Goal: Task Accomplishment & Management: Use online tool/utility

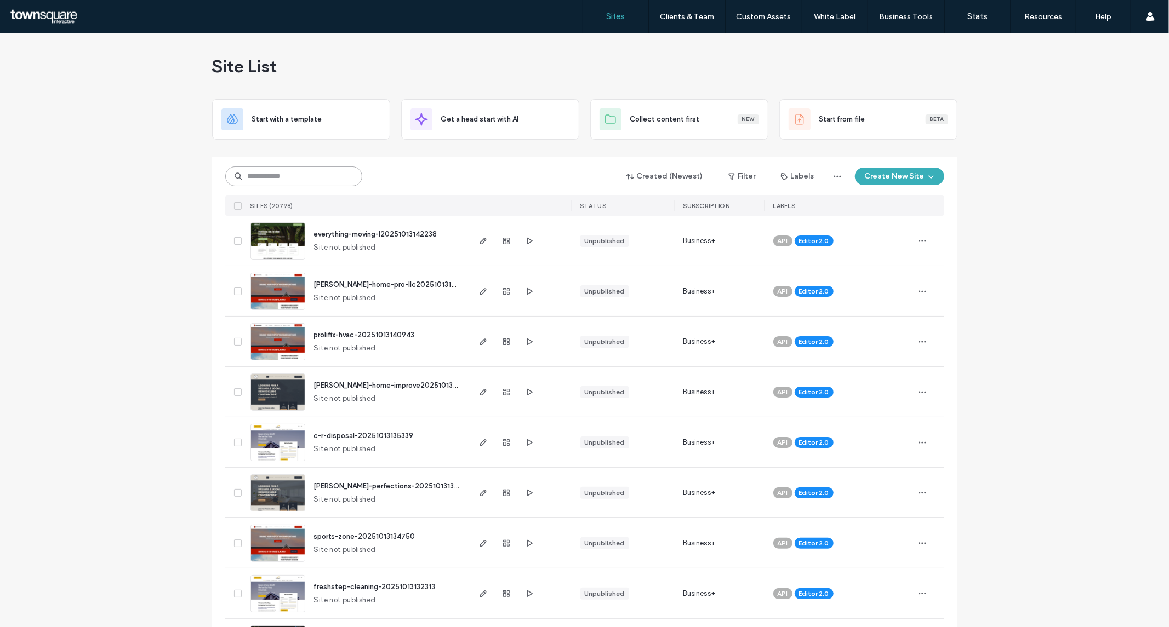
click at [305, 167] on input at bounding box center [293, 177] width 137 height 20
type input "*******"
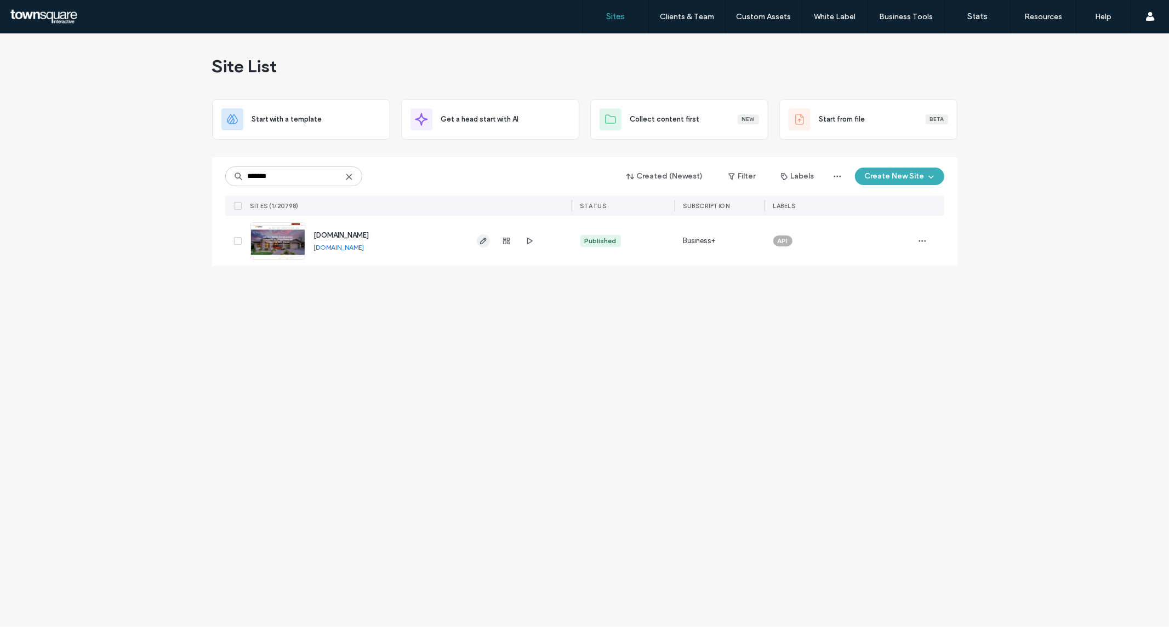
click at [488, 239] on span "button" at bounding box center [483, 241] width 13 height 13
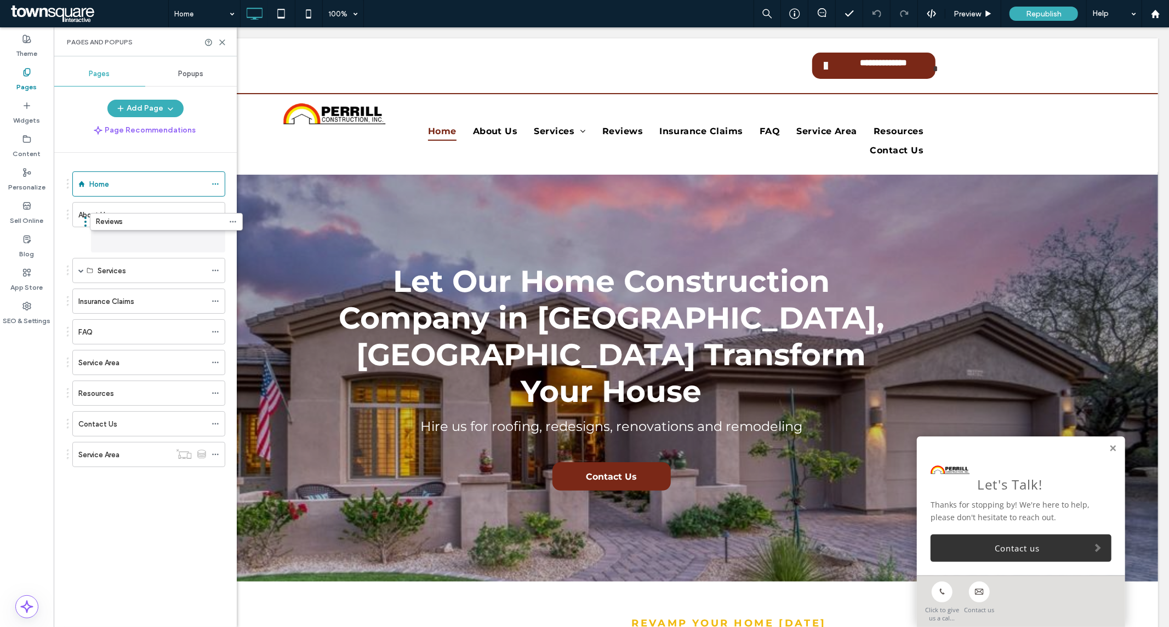
drag, startPoint x: 117, startPoint y: 282, endPoint x: 135, endPoint y: 231, distance: 53.9
click at [223, 43] on use at bounding box center [222, 42] width 5 height 5
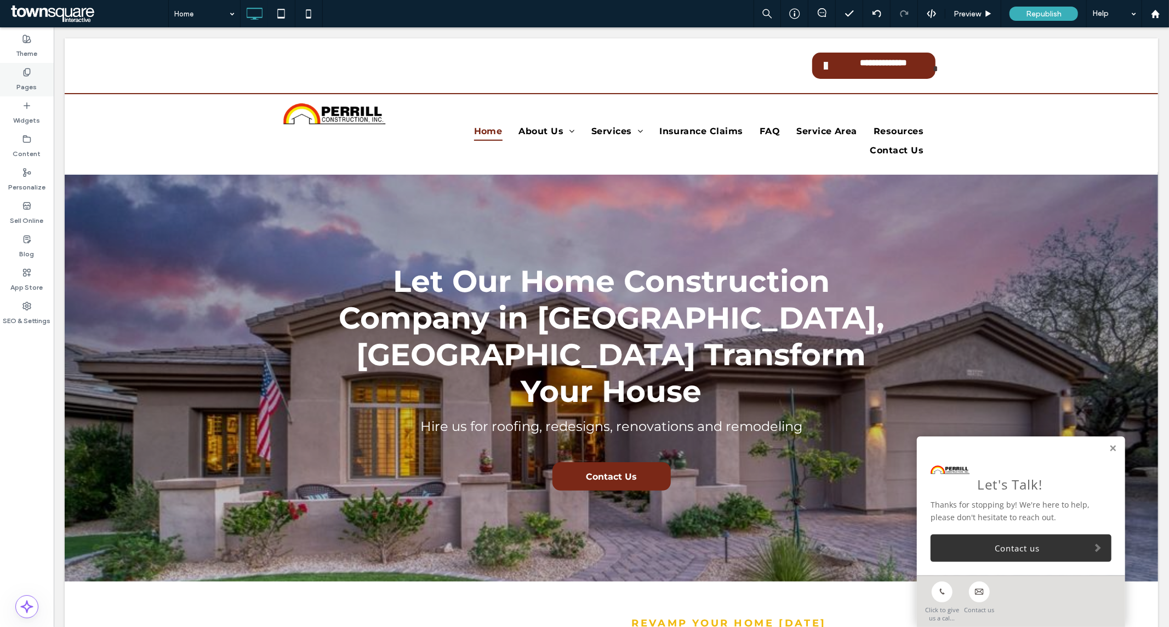
click at [32, 80] on label "Pages" at bounding box center [27, 84] width 20 height 15
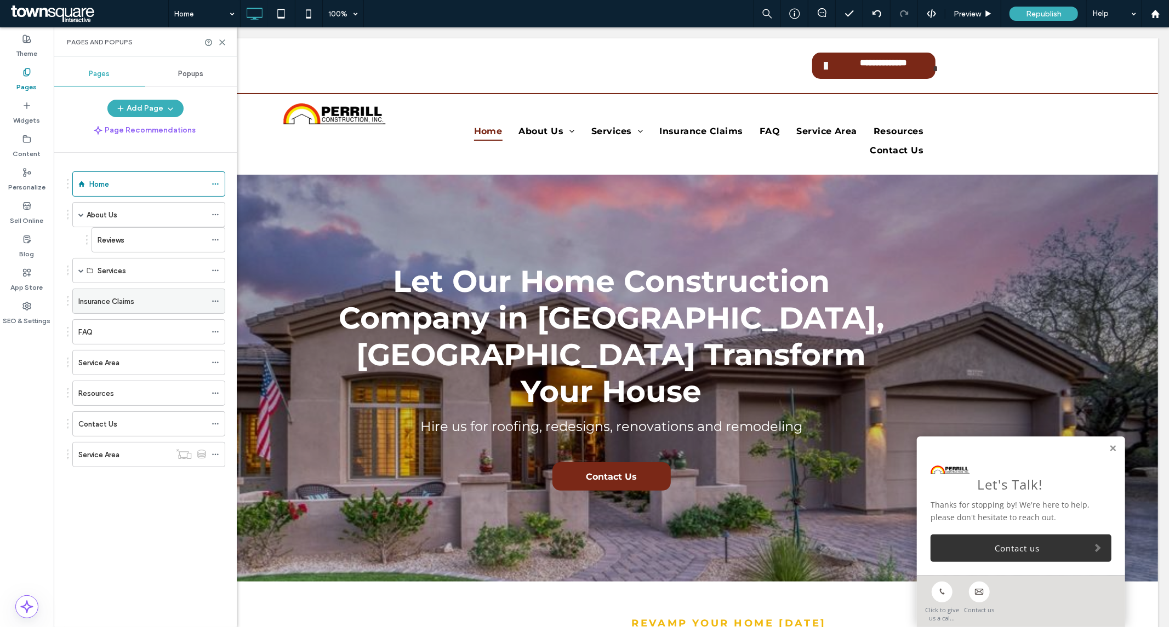
click at [151, 303] on div "Insurance Claims" at bounding box center [142, 302] width 128 height 12
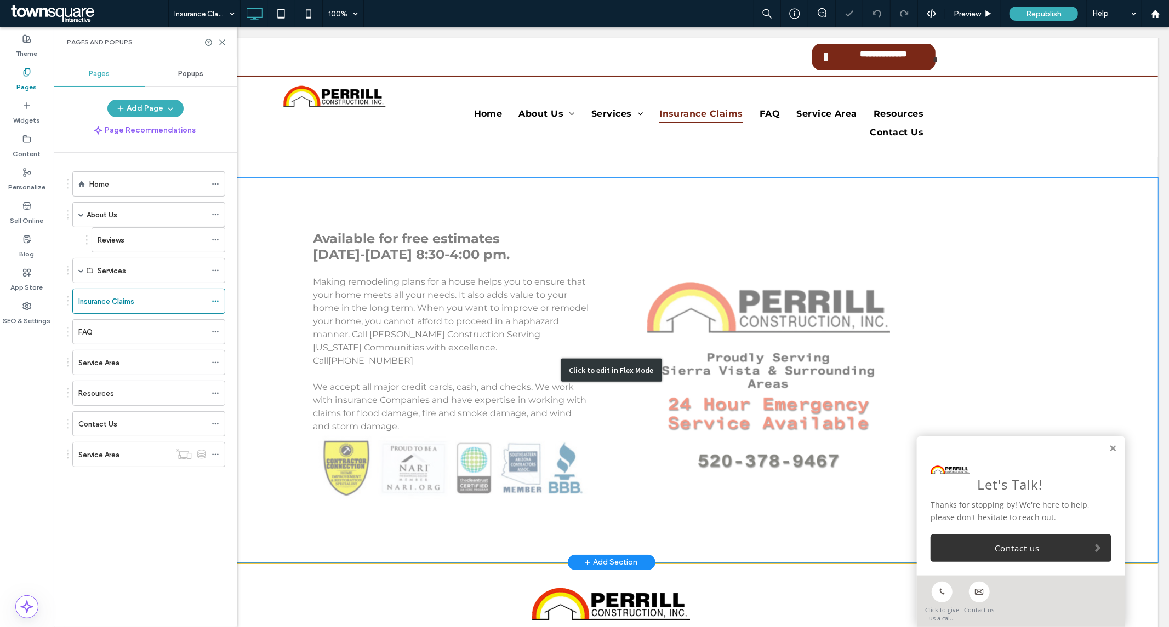
scroll to position [61, 0]
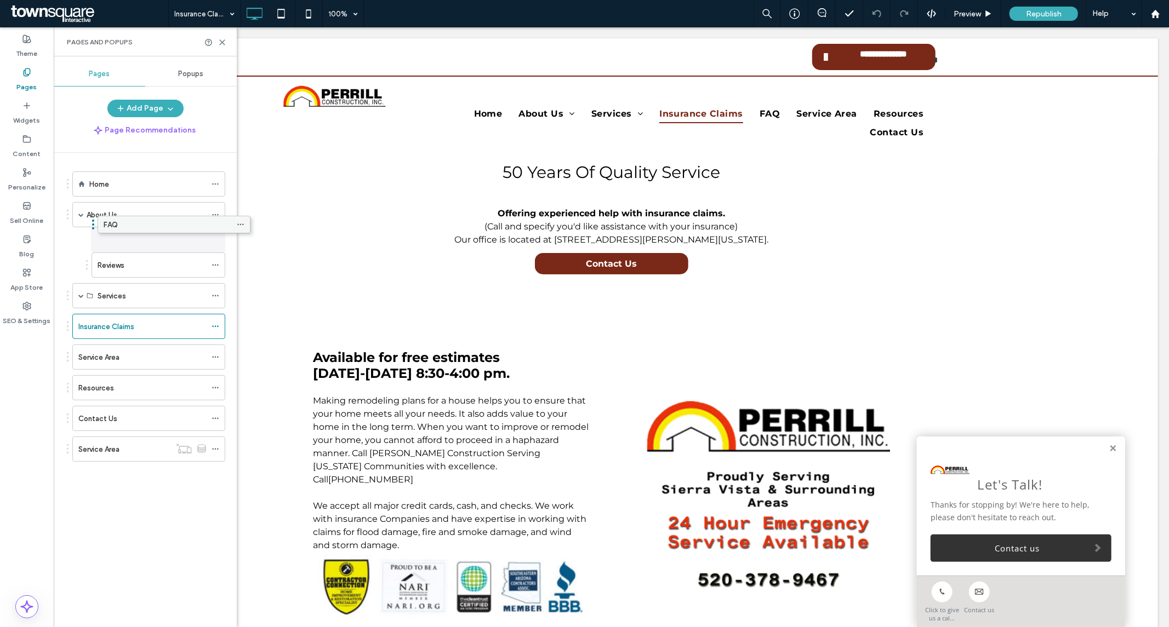
drag, startPoint x: 121, startPoint y: 335, endPoint x: 146, endPoint y: 231, distance: 107.1
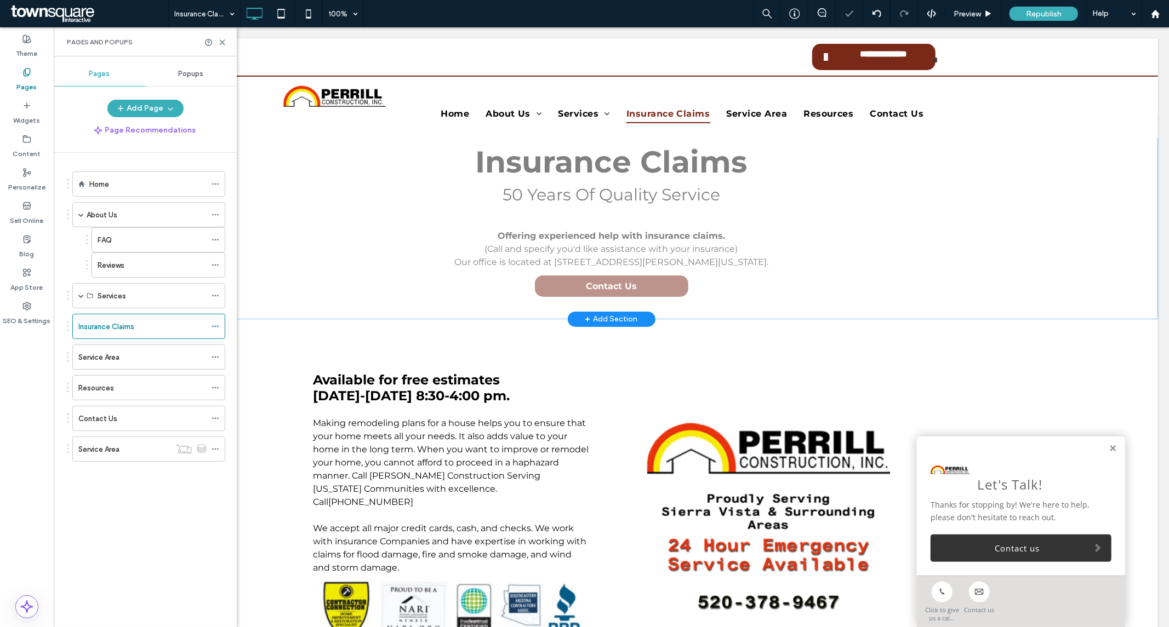
scroll to position [0, 0]
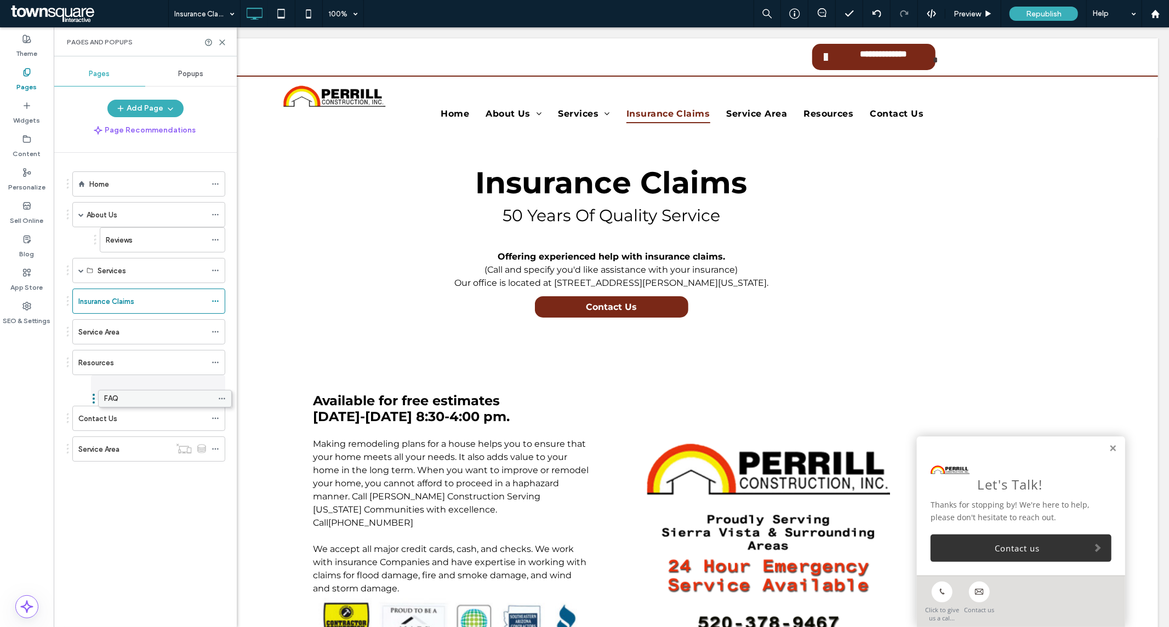
drag, startPoint x: 132, startPoint y: 244, endPoint x: 138, endPoint y: 403, distance: 158.5
drag, startPoint x: 138, startPoint y: 364, endPoint x: 141, endPoint y: 397, distance: 32.6
drag, startPoint x: 145, startPoint y: 398, endPoint x: 145, endPoint y: 359, distance: 38.9
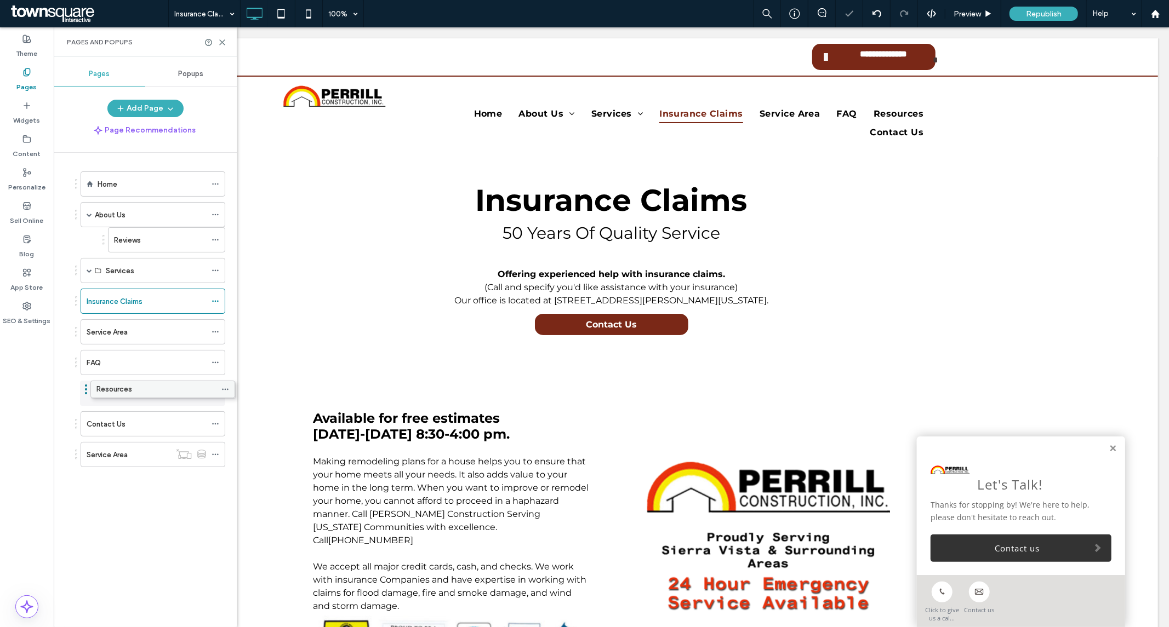
drag, startPoint x: 129, startPoint y: 392, endPoint x: 138, endPoint y: 391, distance: 9.5
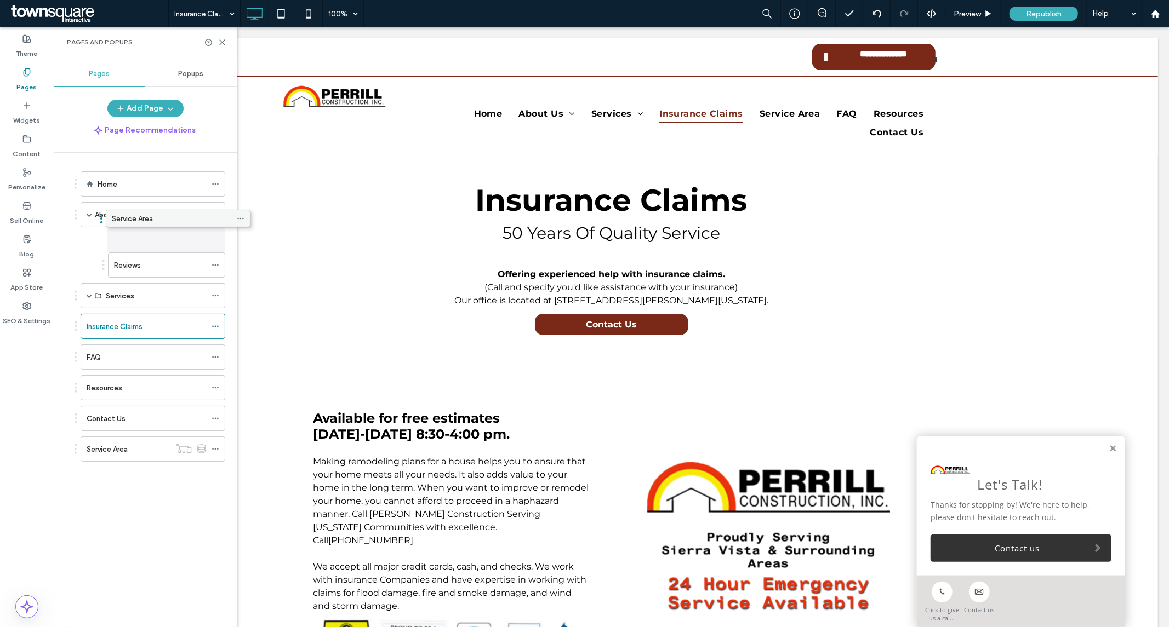
drag, startPoint x: 138, startPoint y: 335, endPoint x: 163, endPoint y: 225, distance: 113.0
drag, startPoint x: 145, startPoint y: 266, endPoint x: 151, endPoint y: 226, distance: 39.9
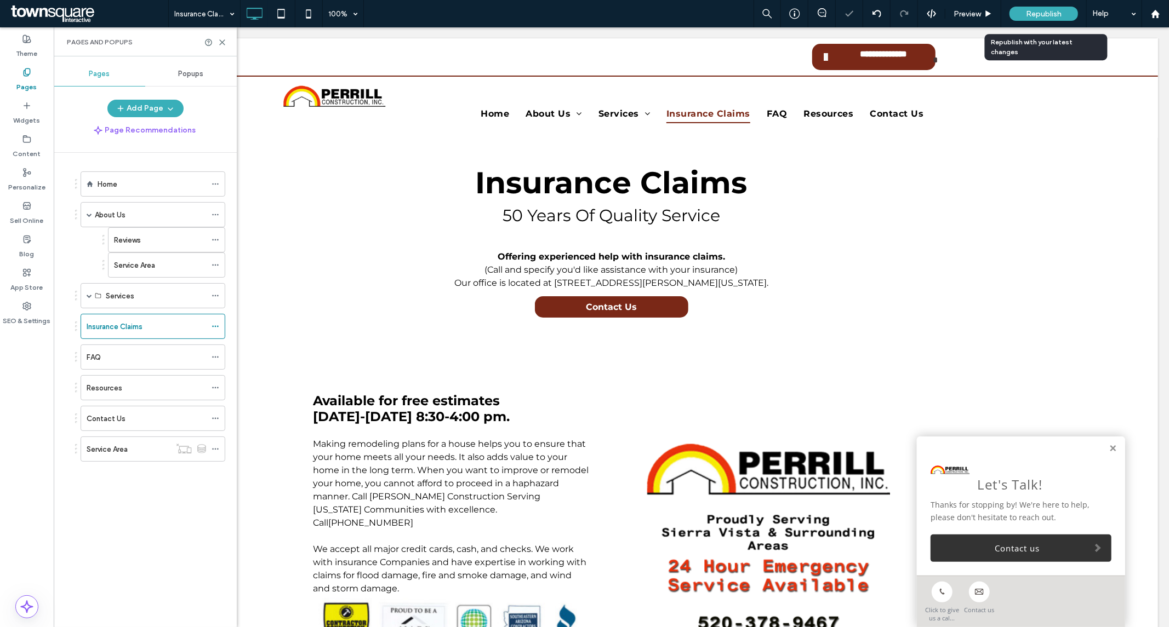
click at [1051, 9] on span "Republish" at bounding box center [1044, 13] width 36 height 9
